Goal: Task Accomplishment & Management: Manage account settings

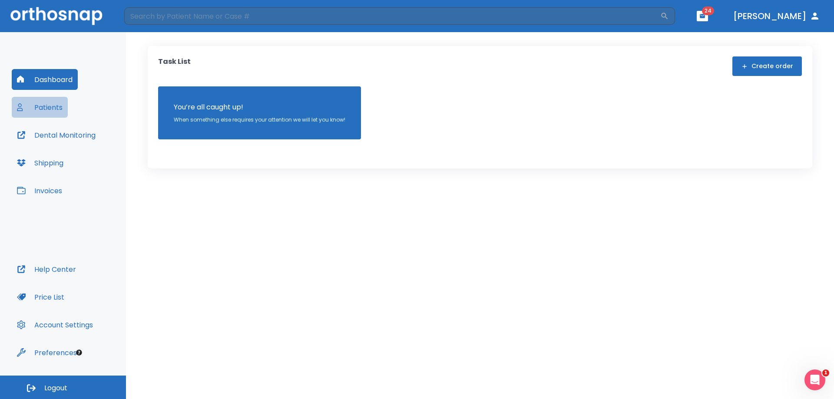
click at [39, 106] on button "Patients" at bounding box center [40, 107] width 56 height 21
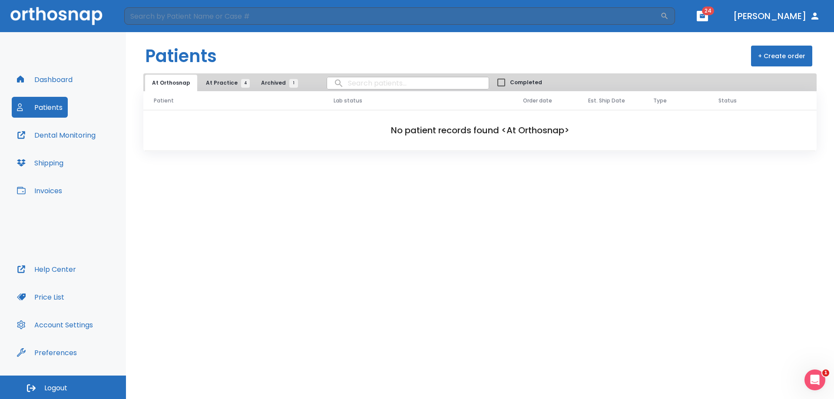
click at [229, 85] on span "At Practice 4" at bounding box center [226, 83] width 40 height 8
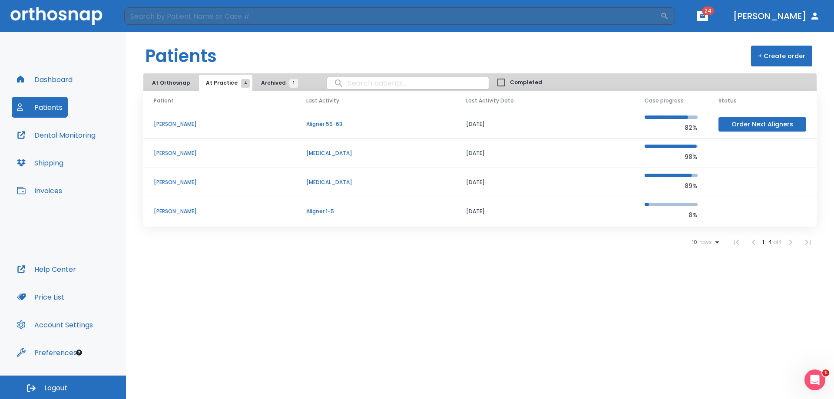
click at [162, 208] on p "[PERSON_NAME]" at bounding box center [220, 212] width 132 height 8
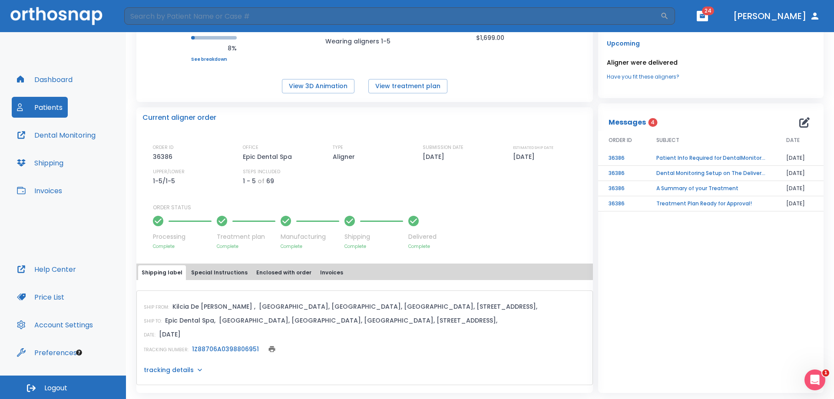
scroll to position [134, 0]
